Goal: Task Accomplishment & Management: Use online tool/utility

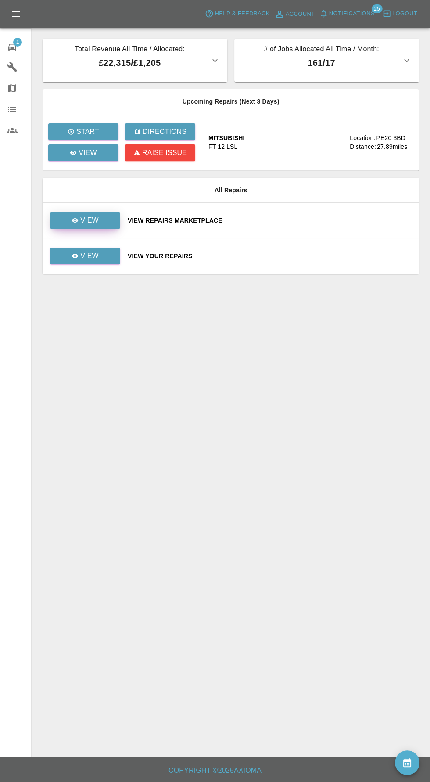
click at [86, 224] on p "View" at bounding box center [89, 220] width 18 height 11
click at [86, 258] on p "View" at bounding box center [89, 256] width 18 height 11
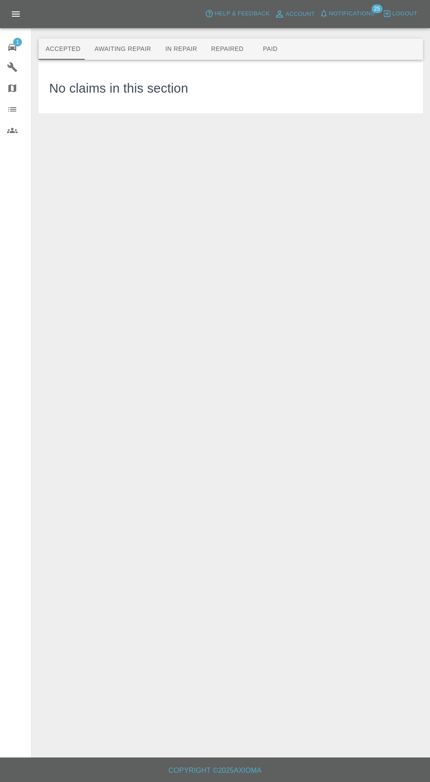
click at [118, 49] on button "Awaiting Repair" at bounding box center [122, 49] width 71 height 21
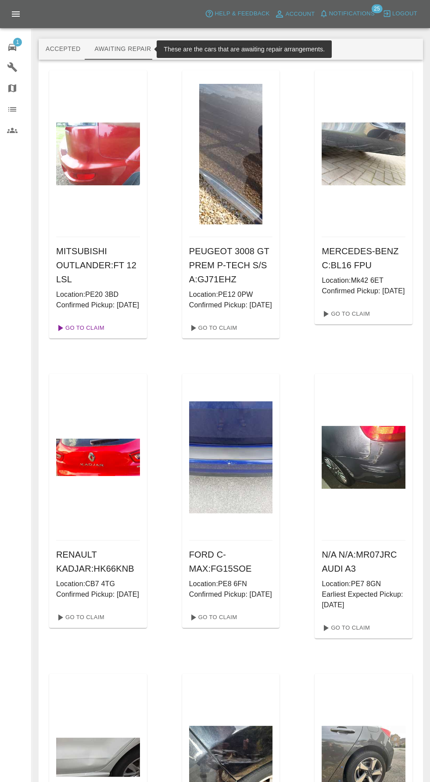
click at [78, 335] on link "Go To Claim" at bounding box center [80, 328] width 54 height 14
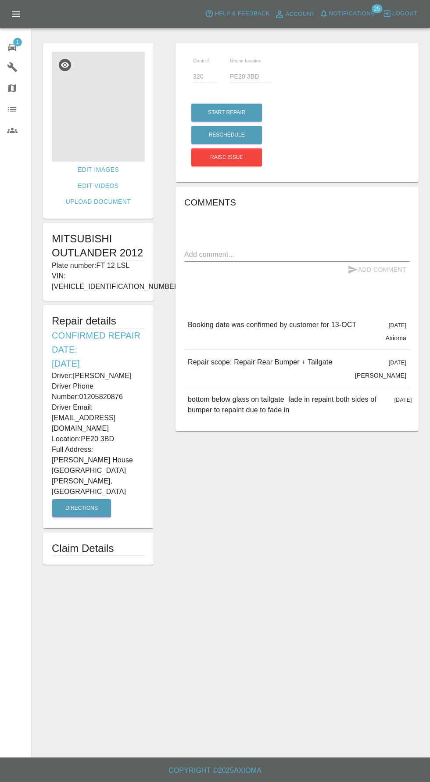
scroll to position [11, 0]
click at [73, 75] on img at bounding box center [98, 107] width 93 height 110
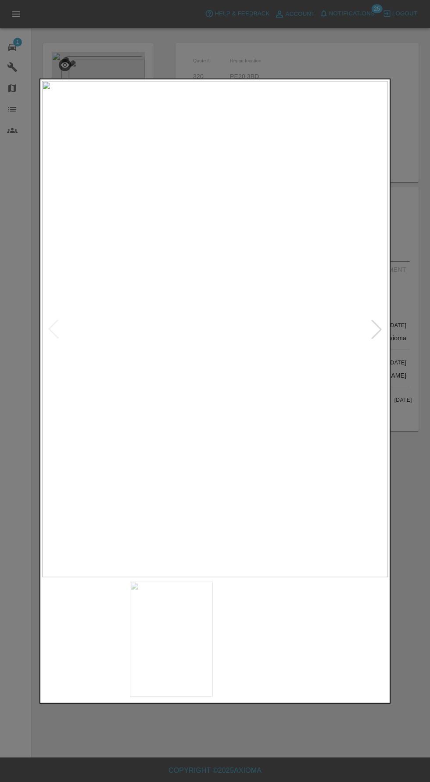
click at [180, 660] on img at bounding box center [171, 638] width 83 height 115
click at [261, 646] on img at bounding box center [258, 638] width 83 height 115
click at [83, 643] on img at bounding box center [83, 638] width 83 height 115
click at [263, 640] on img at bounding box center [258, 638] width 83 height 115
